Goal: Task Accomplishment & Management: Use online tool/utility

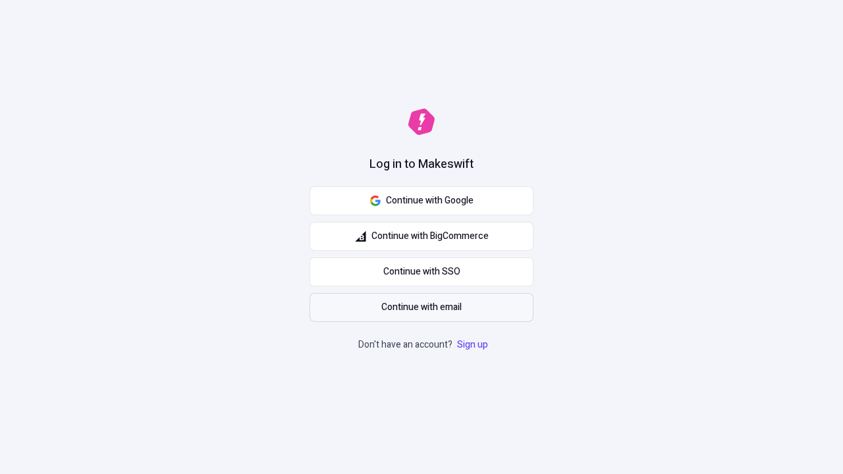
click at [421, 308] on span "Continue with email" at bounding box center [421, 307] width 80 height 14
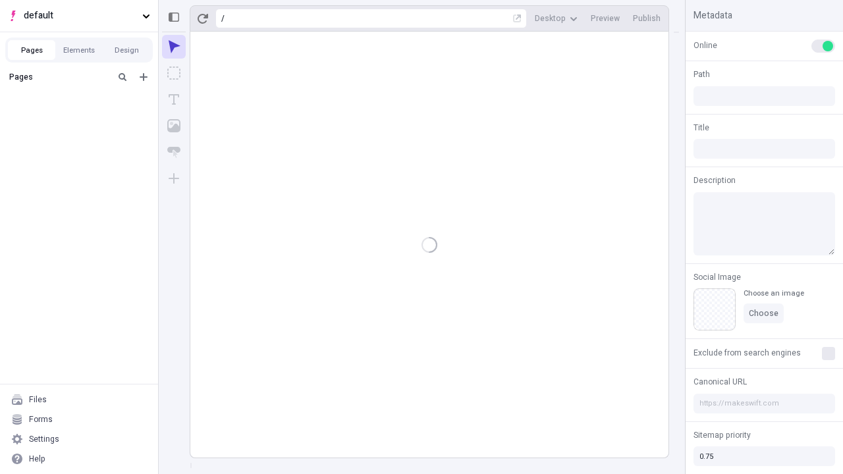
type input "/deep-link-tenuis"
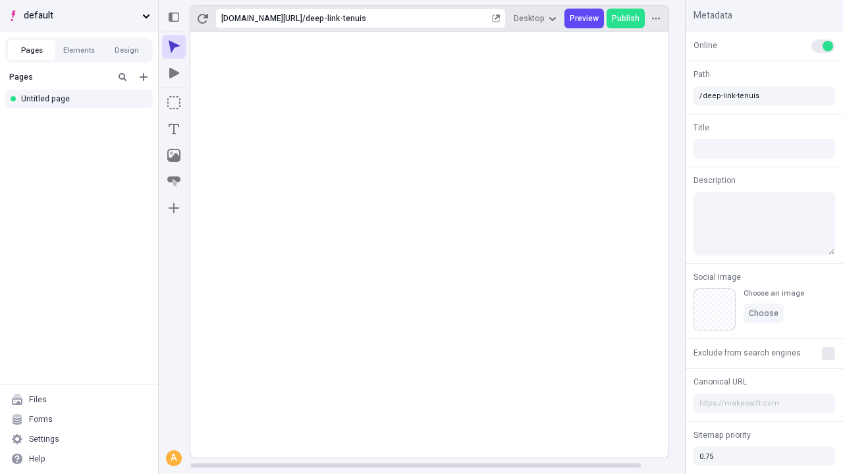
click at [79, 16] on span "default" at bounding box center [80, 16] width 113 height 14
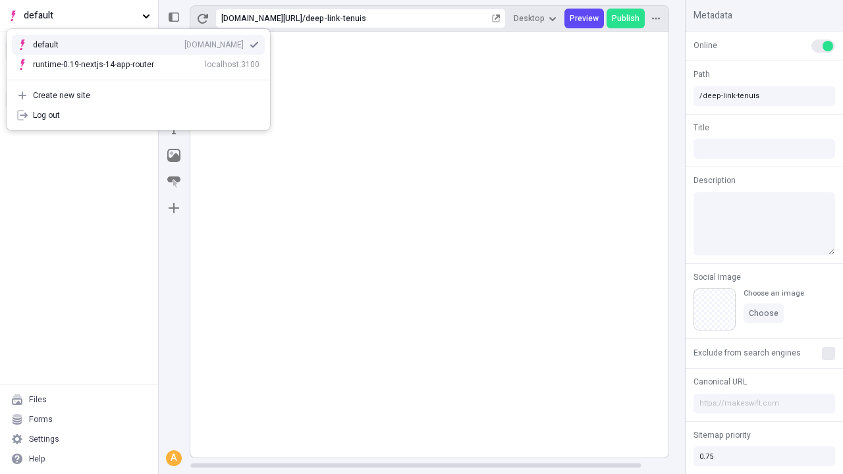
click at [138, 95] on div "Create new site" at bounding box center [146, 95] width 227 height 11
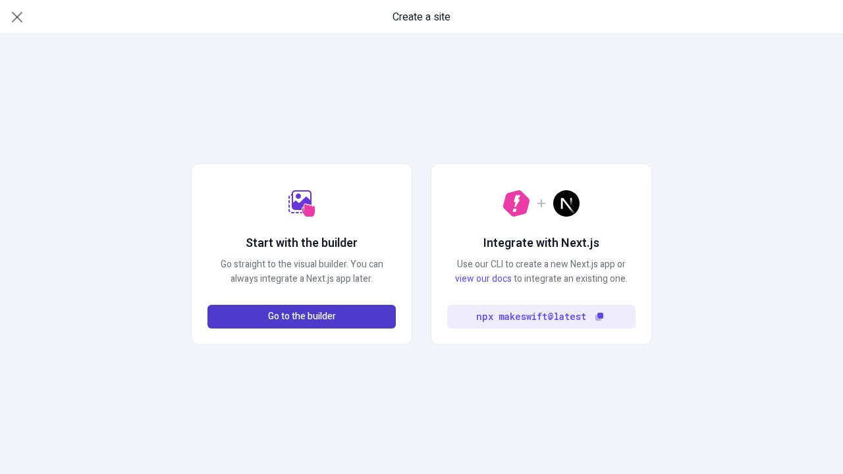
click at [302, 317] on span "Go to the builder" at bounding box center [302, 317] width 68 height 14
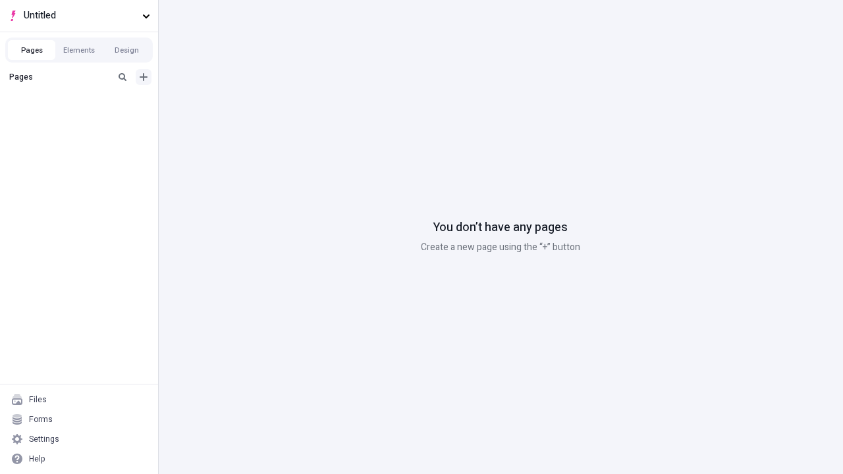
click at [144, 77] on icon "Add new" at bounding box center [144, 77] width 8 height 8
click at [83, 120] on div "Blank page" at bounding box center [83, 120] width 126 height 20
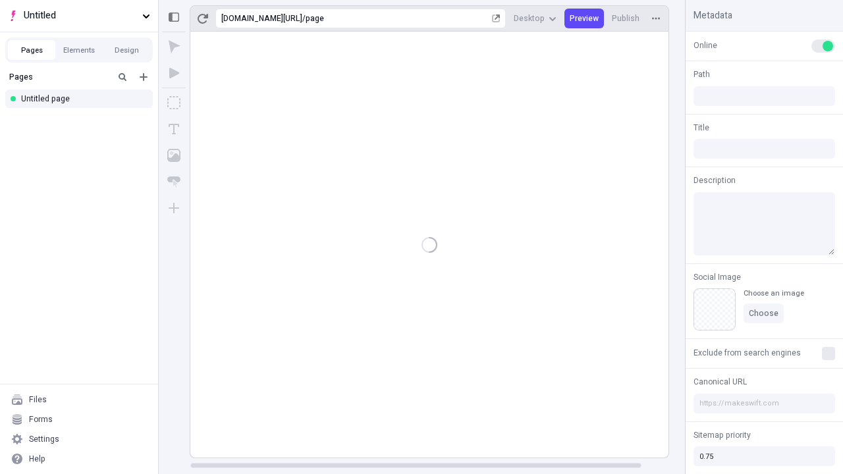
type input "/page"
click at [626, 18] on span "Publish" at bounding box center [626, 18] width 28 height 11
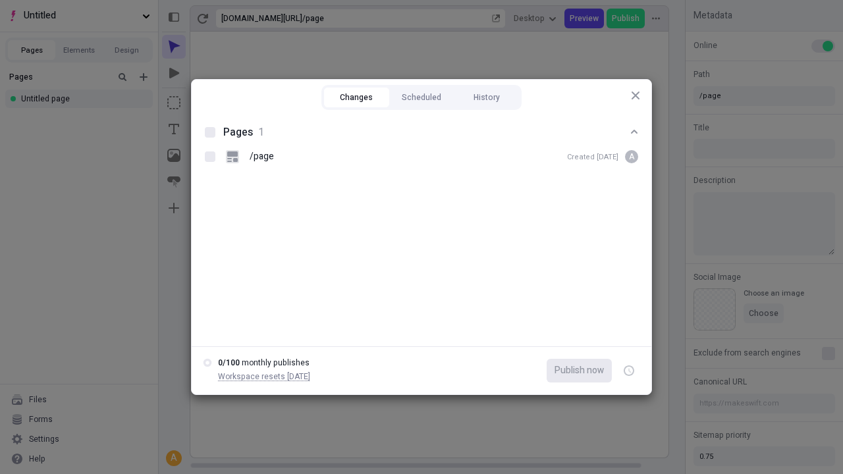
click at [356, 97] on button "Changes" at bounding box center [356, 98] width 65 height 20
click at [210, 132] on div at bounding box center [210, 132] width 11 height 11
checkbox input "true"
click at [629, 371] on icon "button" at bounding box center [629, 371] width 3 height 5
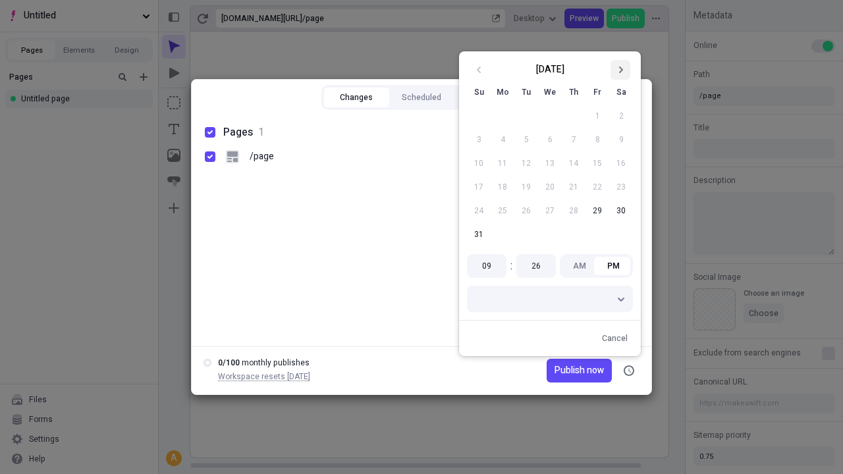
click at [620, 70] on icon "Go to next month" at bounding box center [620, 70] width 8 height 8
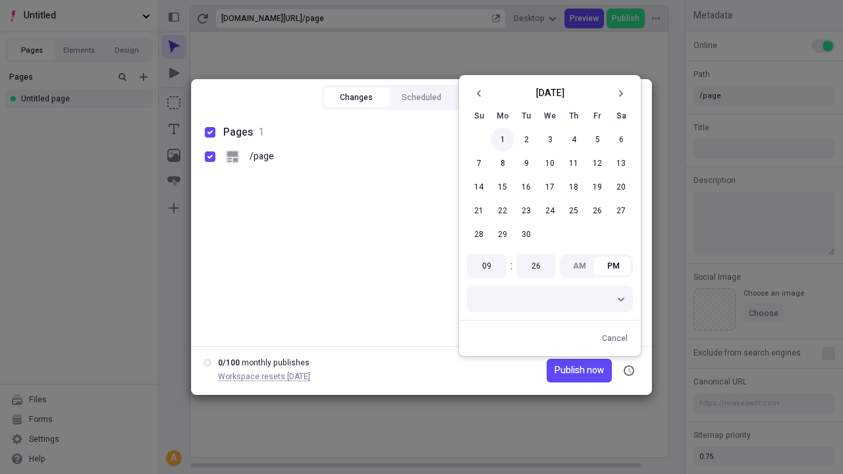
click at [502, 140] on button "1" at bounding box center [503, 140] width 24 height 24
click at [561, 371] on span "Publish now" at bounding box center [578, 371] width 49 height 14
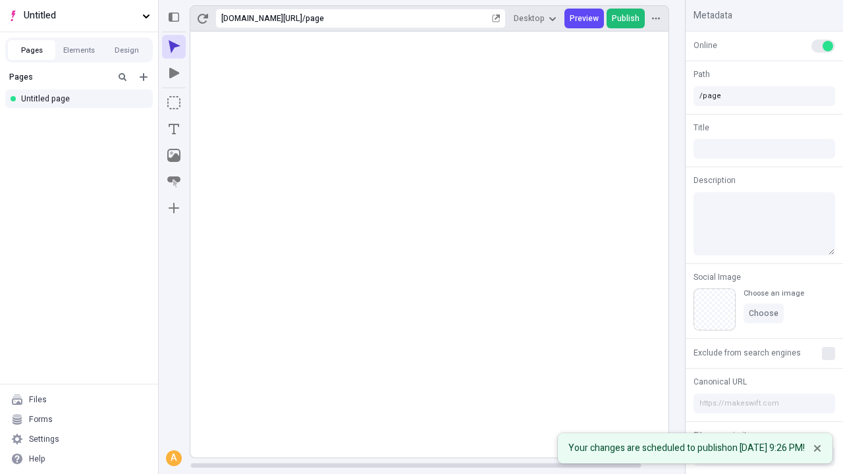
click at [626, 18] on span "Publish" at bounding box center [626, 18] width 28 height 11
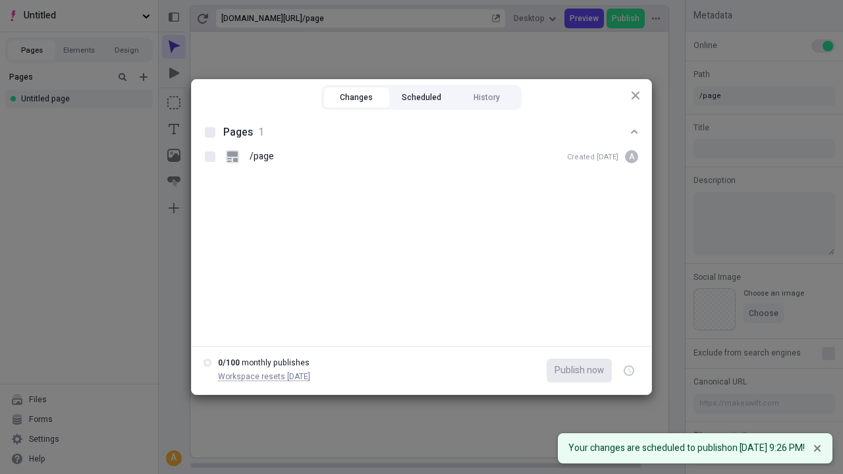
click at [421, 97] on button "Scheduled" at bounding box center [421, 98] width 65 height 20
